Goal: Transaction & Acquisition: Download file/media

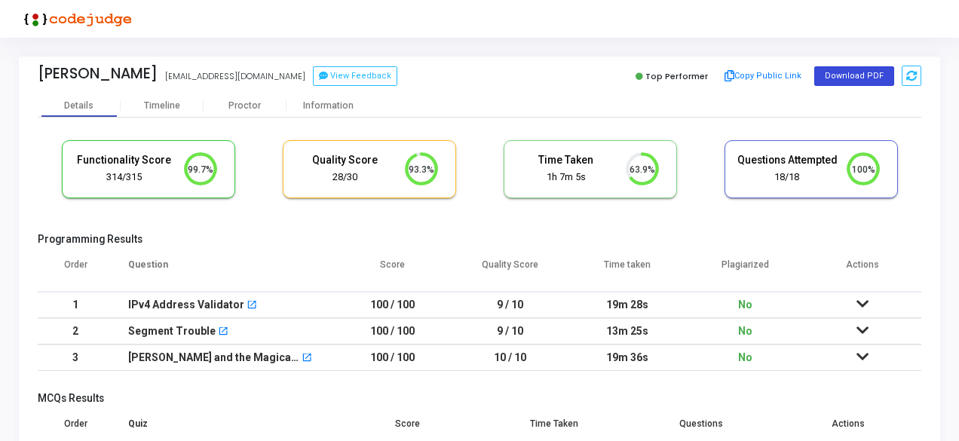
click at [835, 76] on button "Download PDF" at bounding box center [854, 76] width 80 height 20
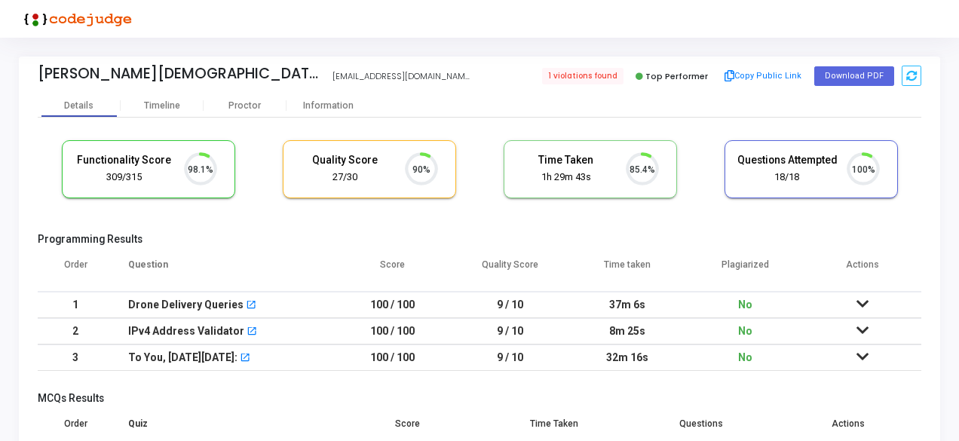
scroll to position [32, 38]
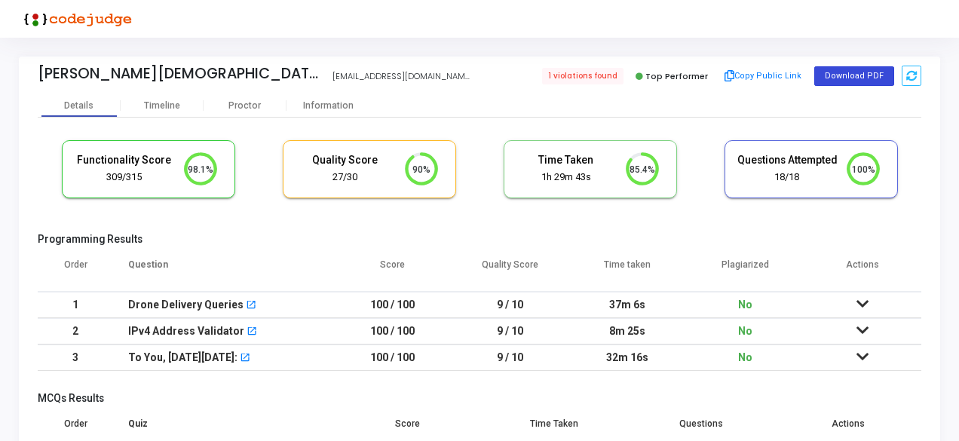
click at [856, 80] on button "Download PDF" at bounding box center [854, 76] width 80 height 20
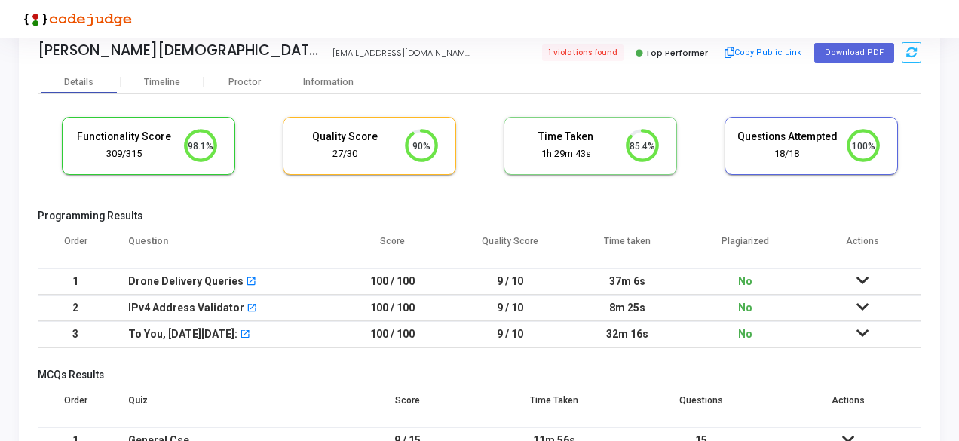
scroll to position [0, 0]
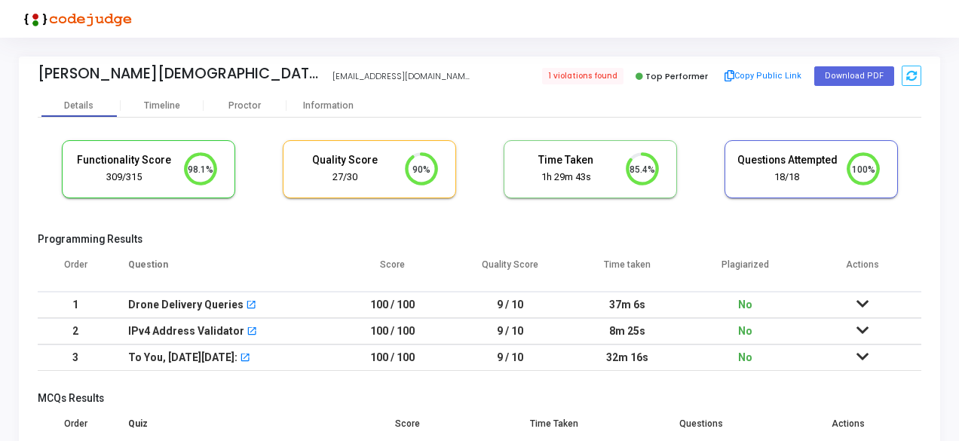
click at [586, 23] on div at bounding box center [479, 19] width 959 height 38
click at [843, 67] on button "Download PDF" at bounding box center [854, 76] width 80 height 20
click at [840, 75] on button "Download PDF" at bounding box center [854, 76] width 80 height 20
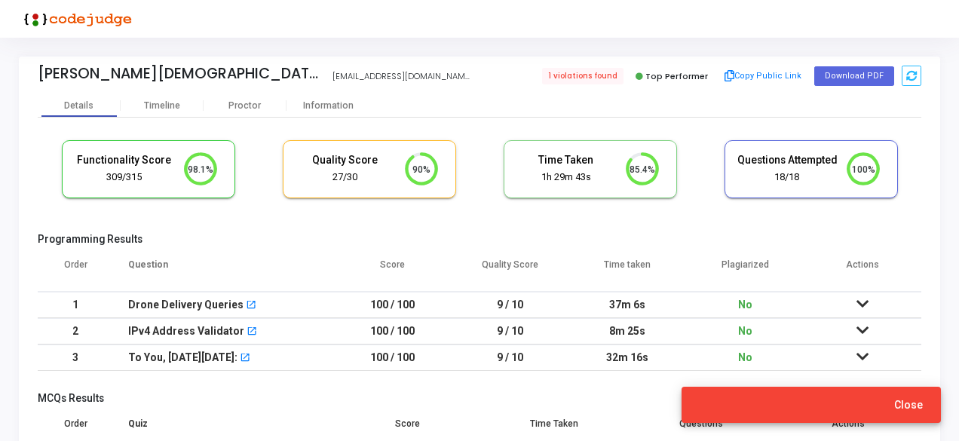
click at [913, 402] on span "Close" at bounding box center [908, 405] width 29 height 12
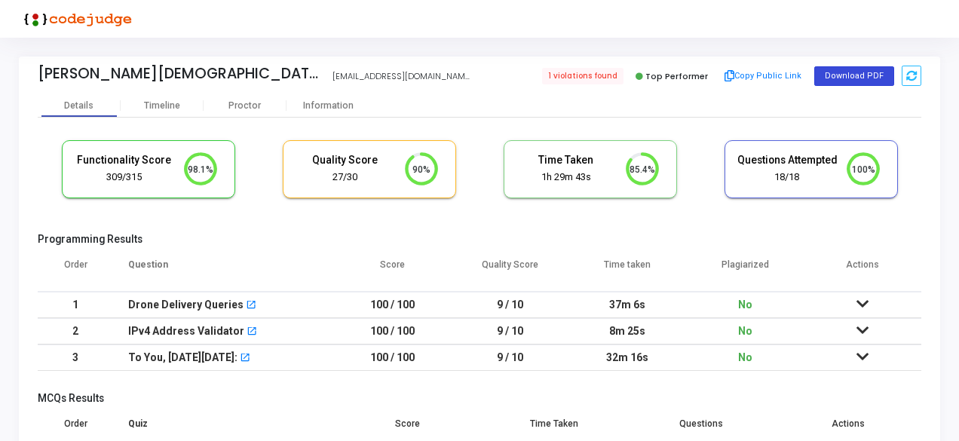
click at [846, 76] on button "Download PDF" at bounding box center [854, 76] width 80 height 20
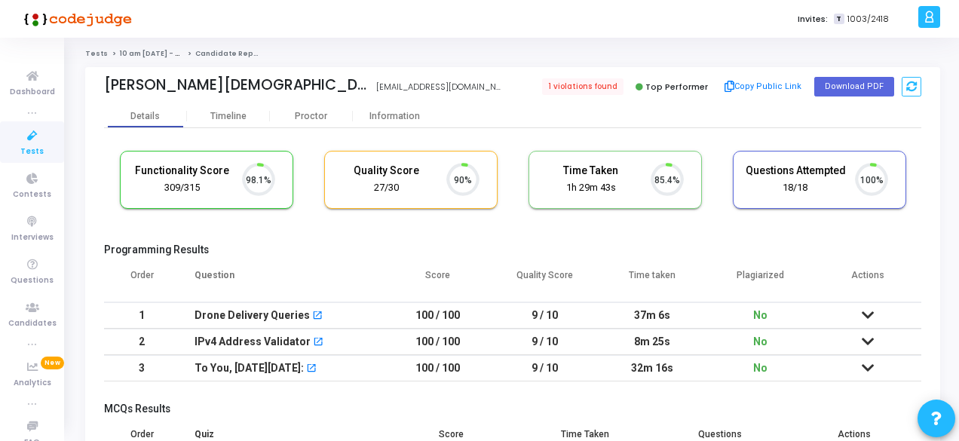
scroll to position [32, 38]
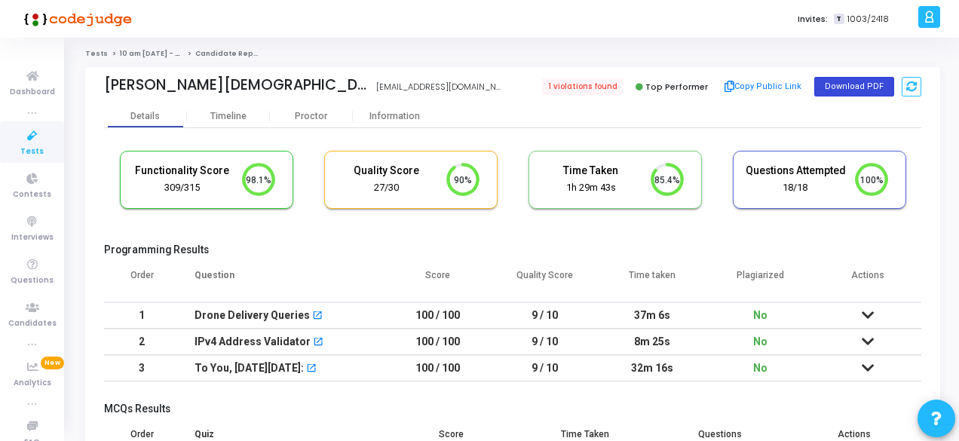
click at [831, 83] on button "Download PDF" at bounding box center [854, 87] width 80 height 20
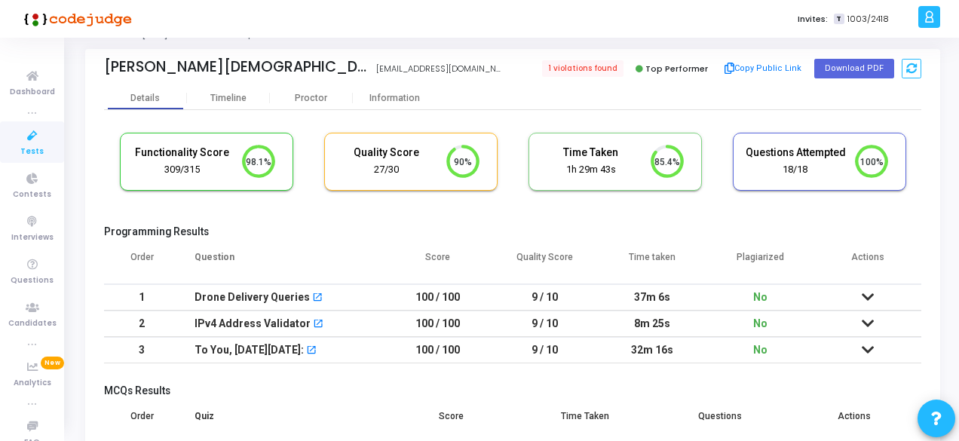
scroll to position [0, 0]
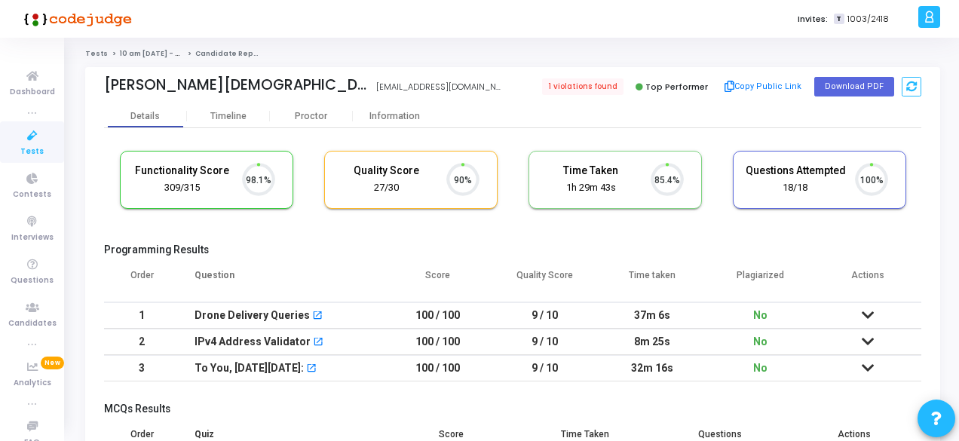
scroll to position [32, 38]
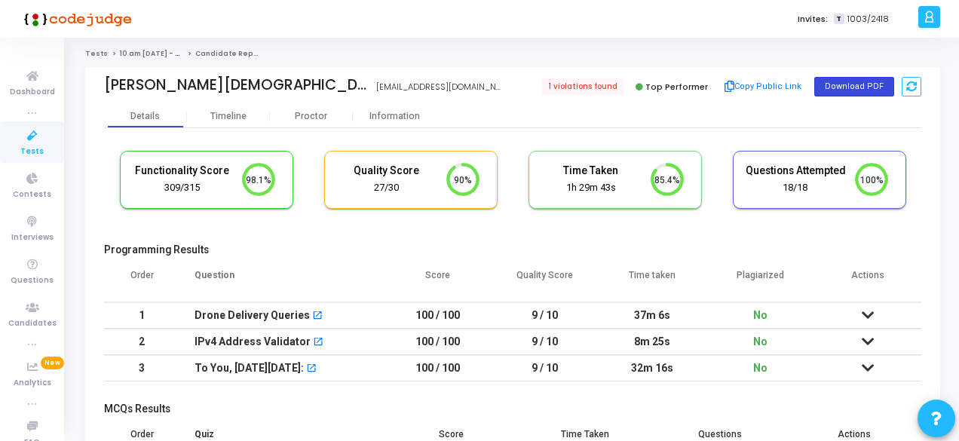
click at [840, 93] on button "Download PDF" at bounding box center [854, 87] width 80 height 20
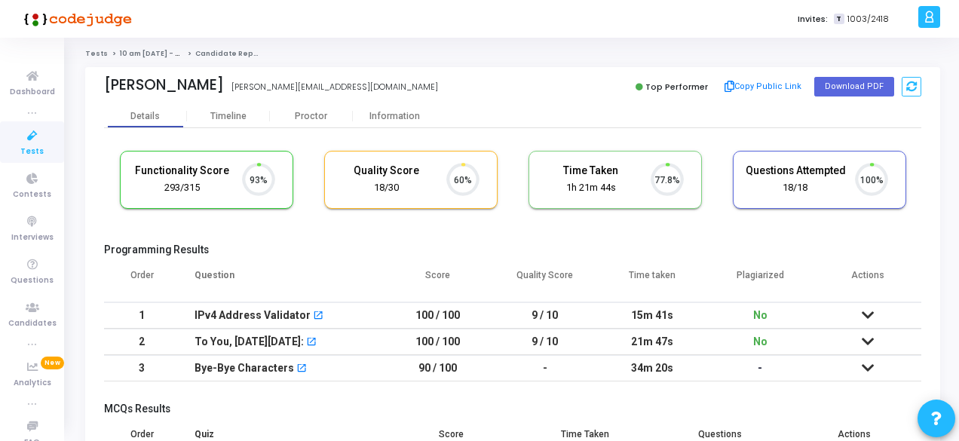
scroll to position [32, 38]
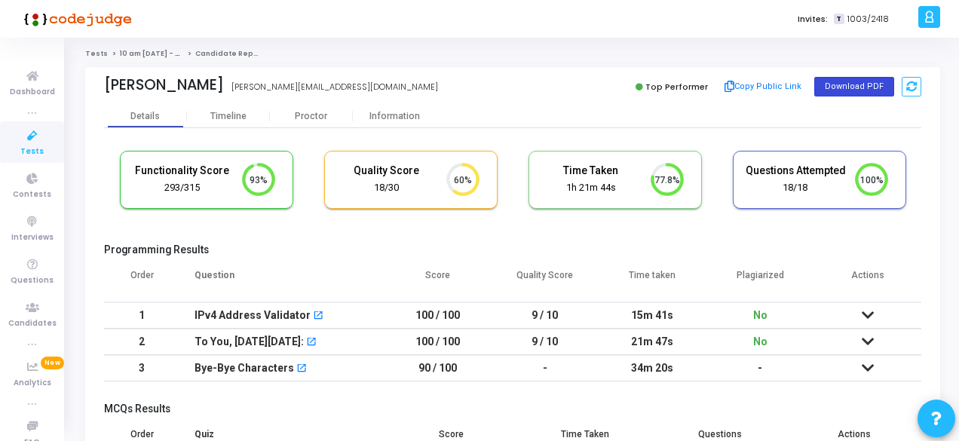
click at [841, 84] on button "Download PDF" at bounding box center [854, 87] width 80 height 20
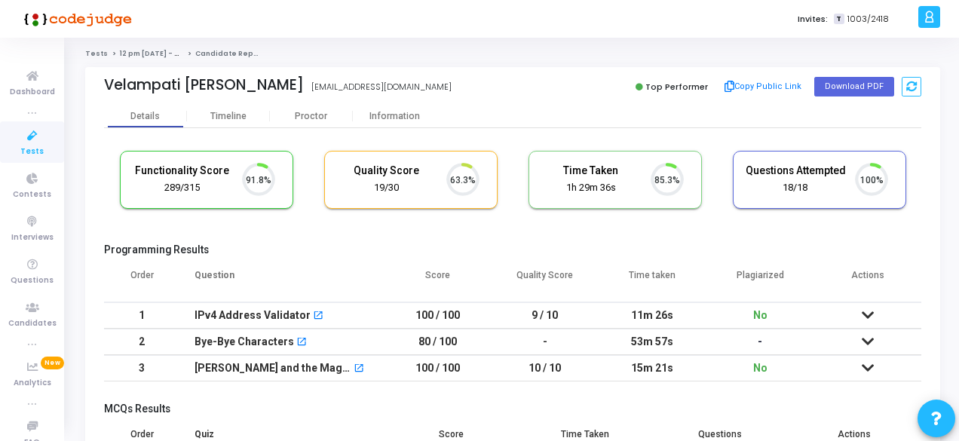
scroll to position [32, 38]
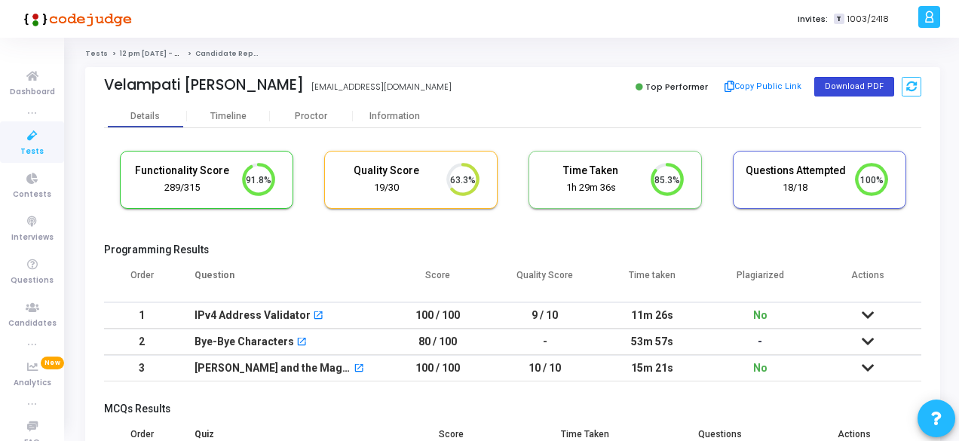
click at [840, 90] on button "Download PDF" at bounding box center [854, 87] width 80 height 20
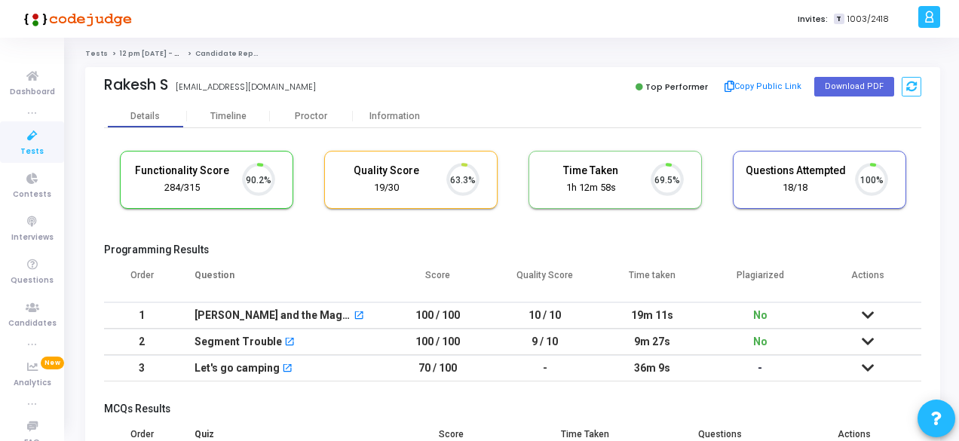
scroll to position [32, 38]
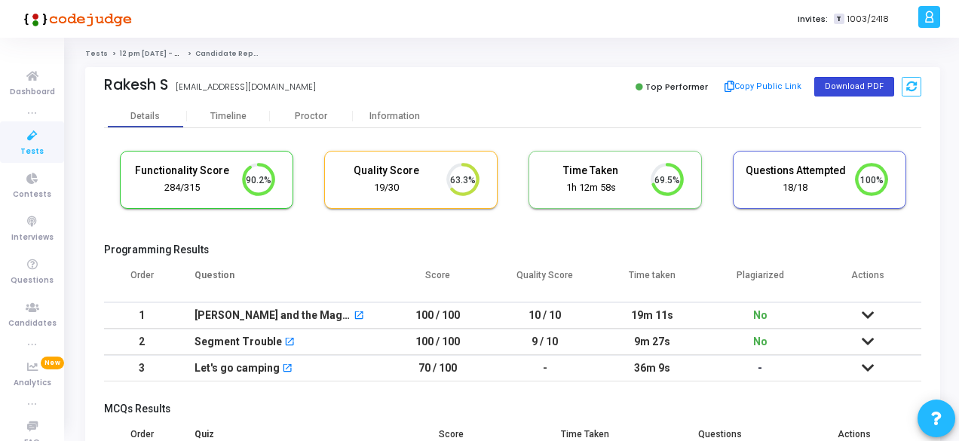
click at [838, 83] on button "Download PDF" at bounding box center [854, 87] width 80 height 20
click at [843, 96] on div "Top Performer Copy Public Link Download PDF" at bounding box center [720, 86] width 401 height 23
click at [844, 94] on button "Download PDF" at bounding box center [854, 87] width 80 height 20
click at [835, 84] on button "Download PDF" at bounding box center [854, 87] width 80 height 20
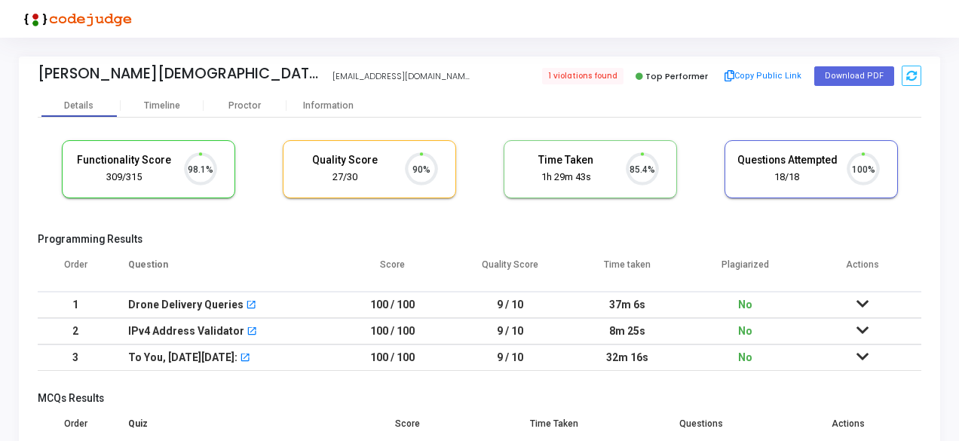
scroll to position [32, 38]
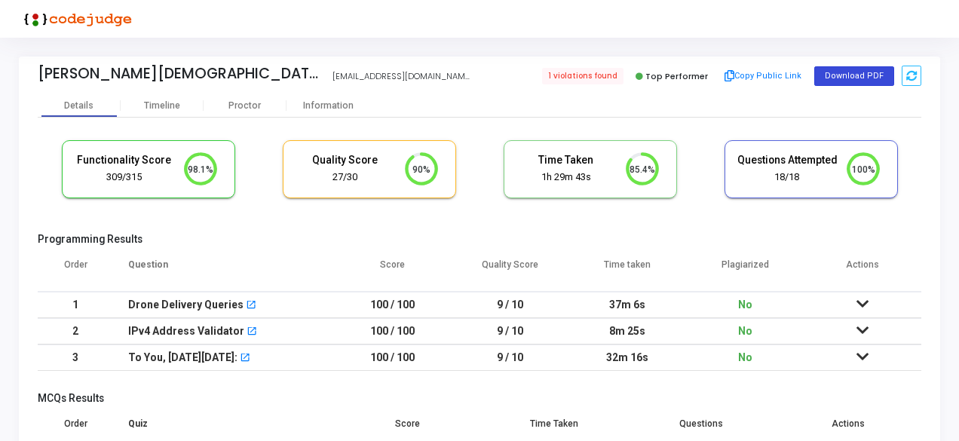
click at [860, 71] on button "Download PDF" at bounding box center [854, 76] width 80 height 20
